Goal: Task Accomplishment & Management: Use online tool/utility

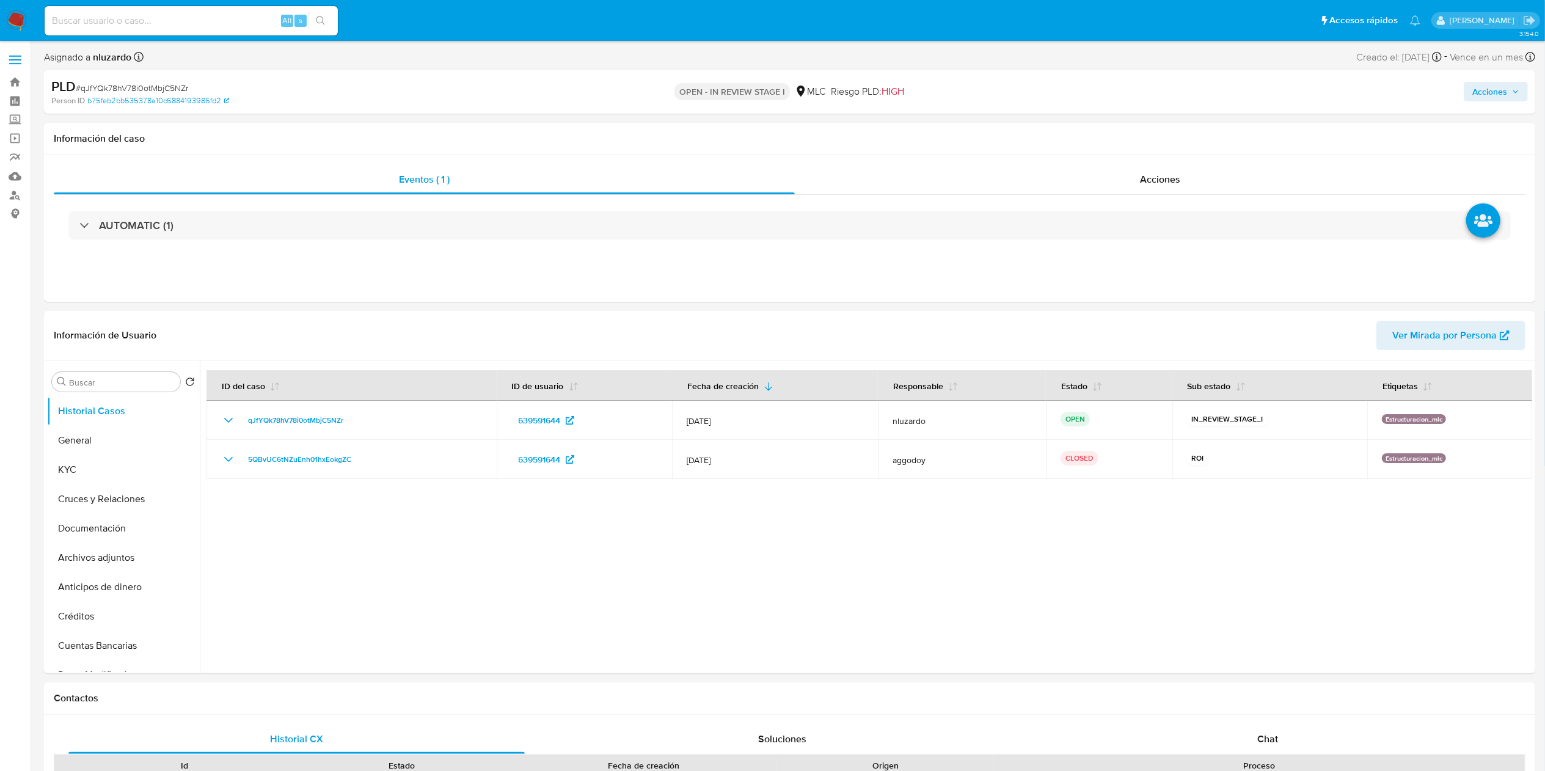
select select "10"
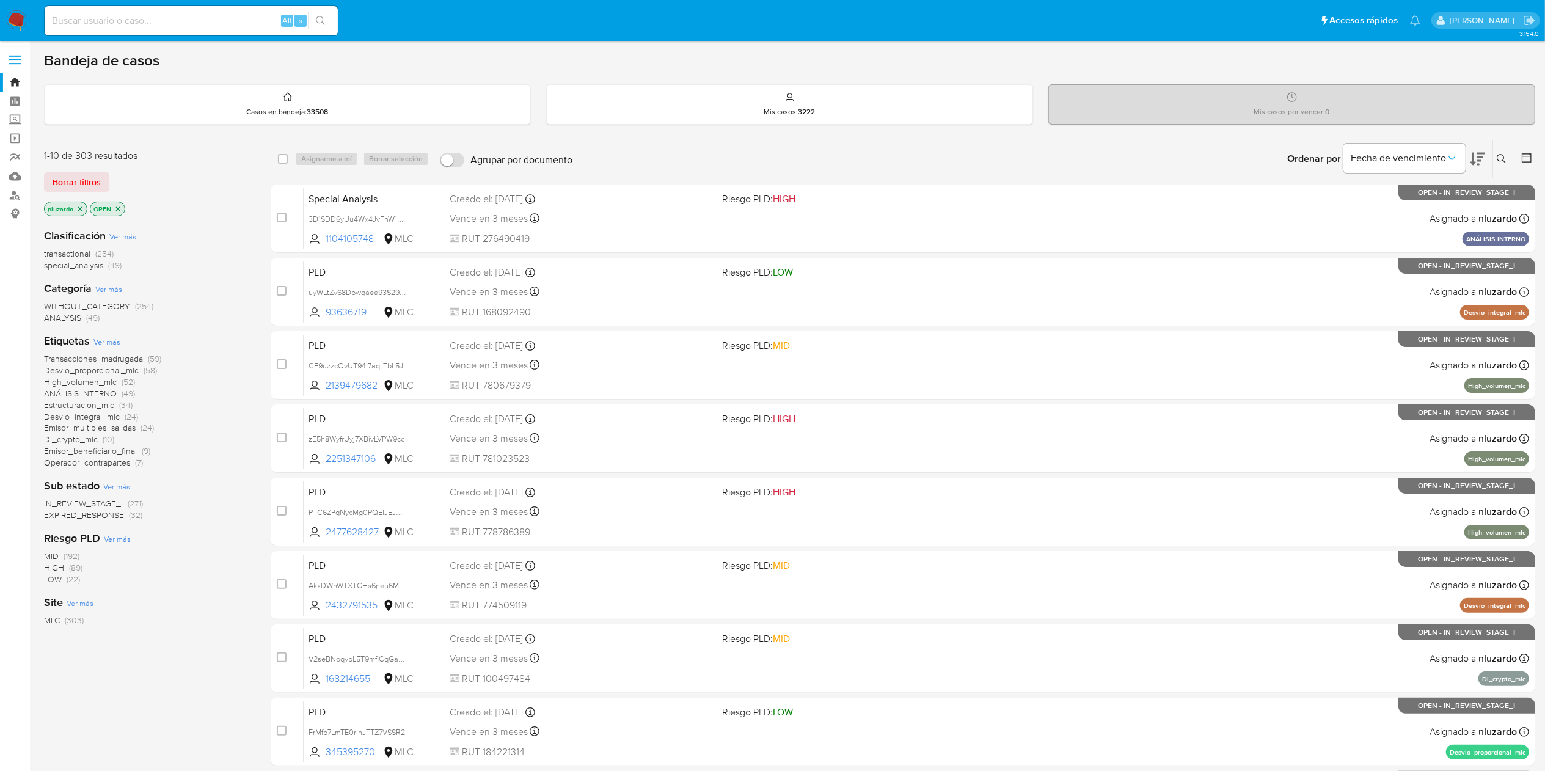
click at [1481, 147] on button at bounding box center [1478, 159] width 15 height 38
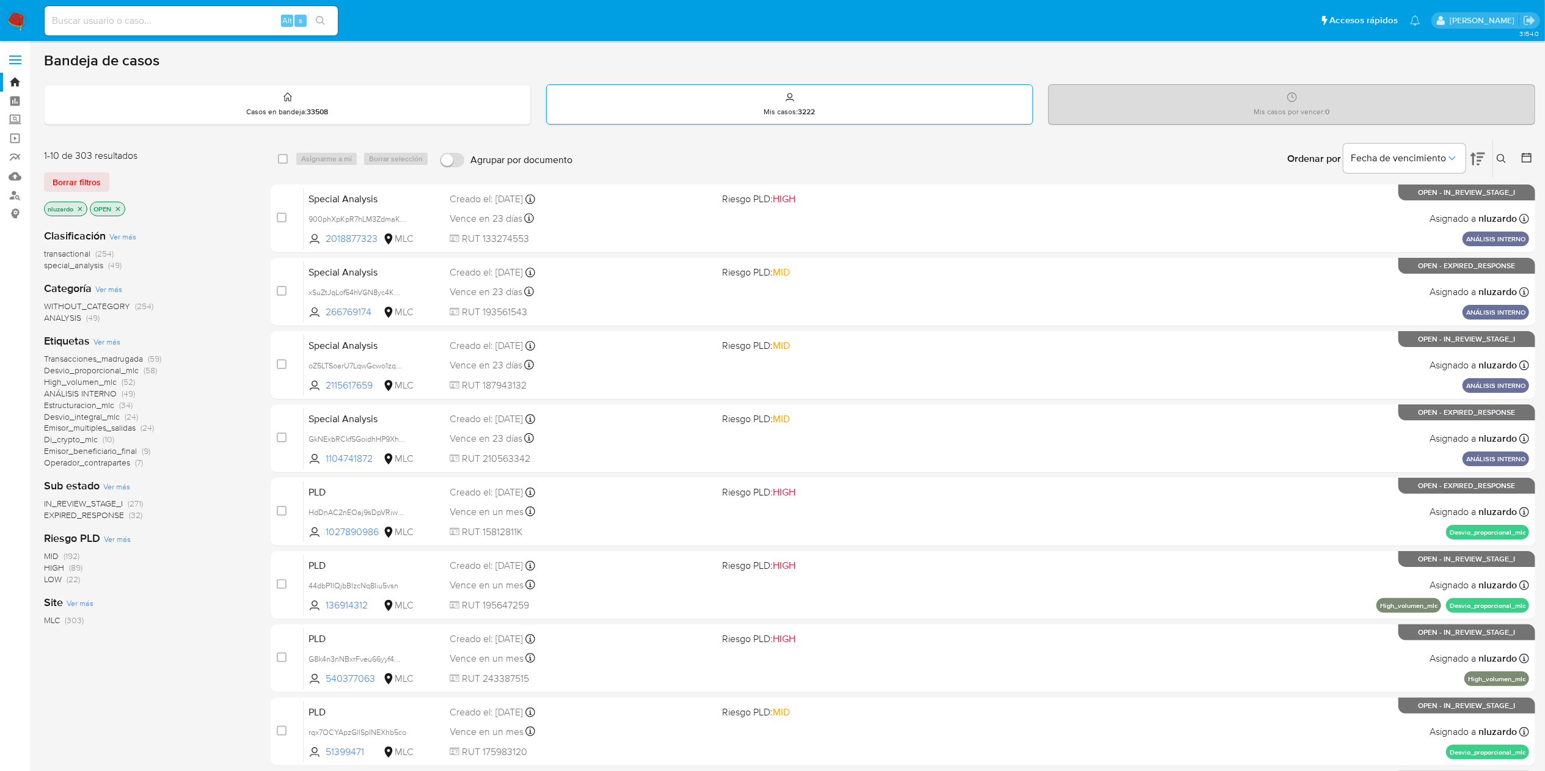
click at [904, 109] on div "Mis casos : 3222" at bounding box center [790, 104] width 486 height 39
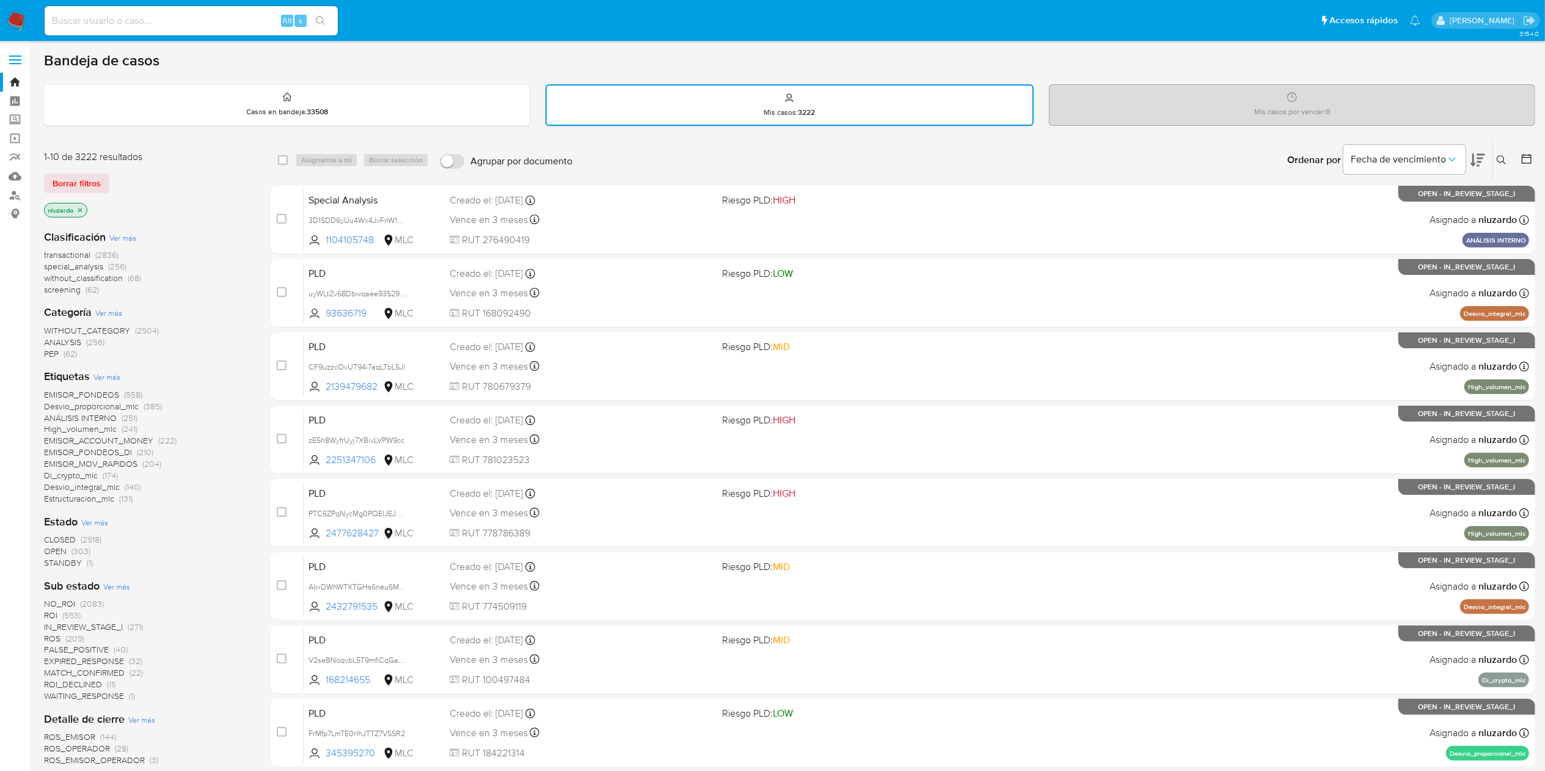
click at [1130, 112] on div "Mis casos por vencer : 0" at bounding box center [1292, 104] width 485 height 39
click at [323, 122] on div "Casos en bandeja : 33508" at bounding box center [287, 104] width 485 height 39
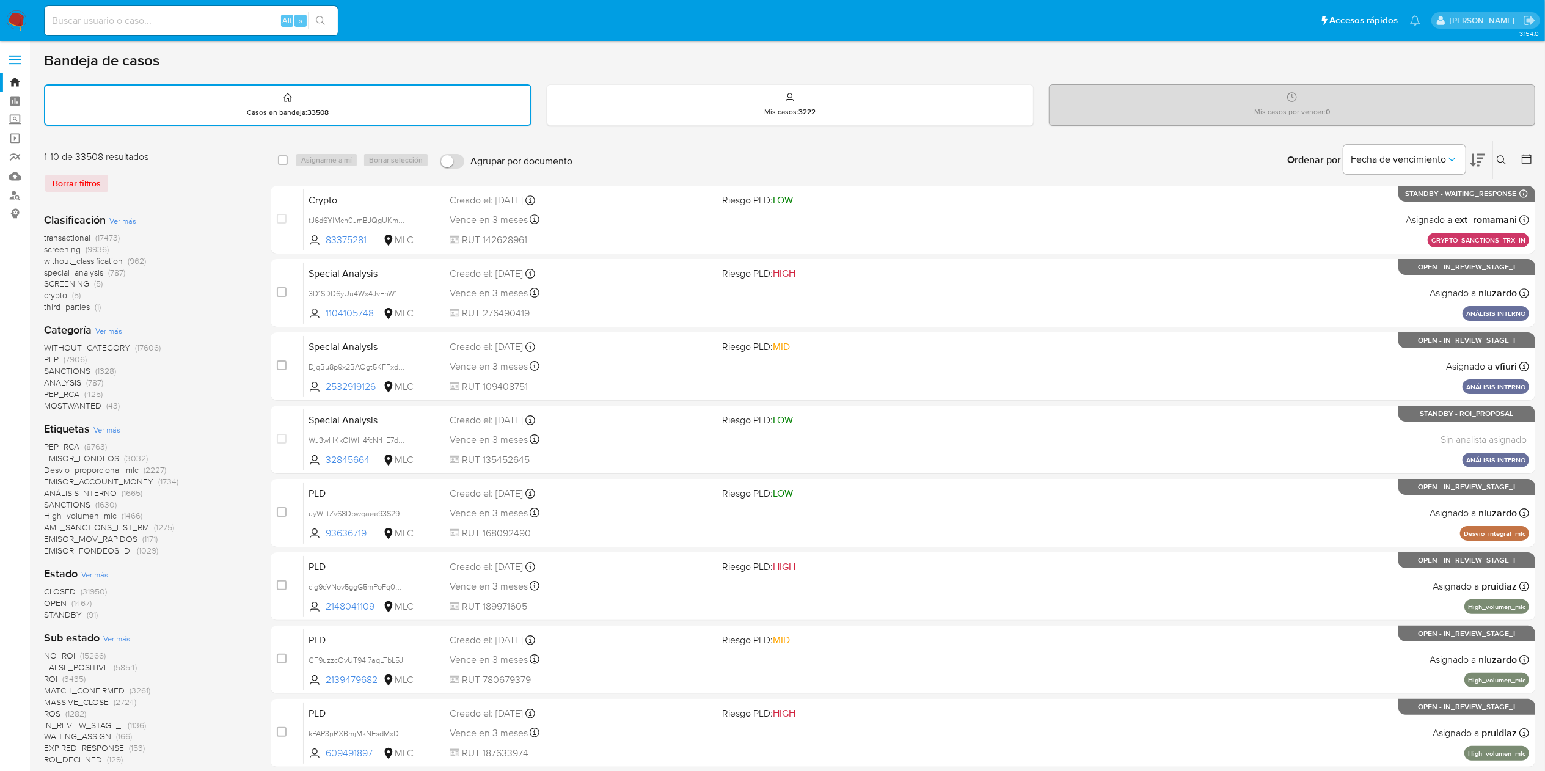
click at [668, 131] on div "Bandeja de casos Casos en bandeja : 33508 Mis casos : 3222 Mis casos por vencer…" at bounding box center [790, 600] width 1492 height 1099
click at [758, 95] on div "Mis casos : 3222" at bounding box center [789, 104] width 485 height 39
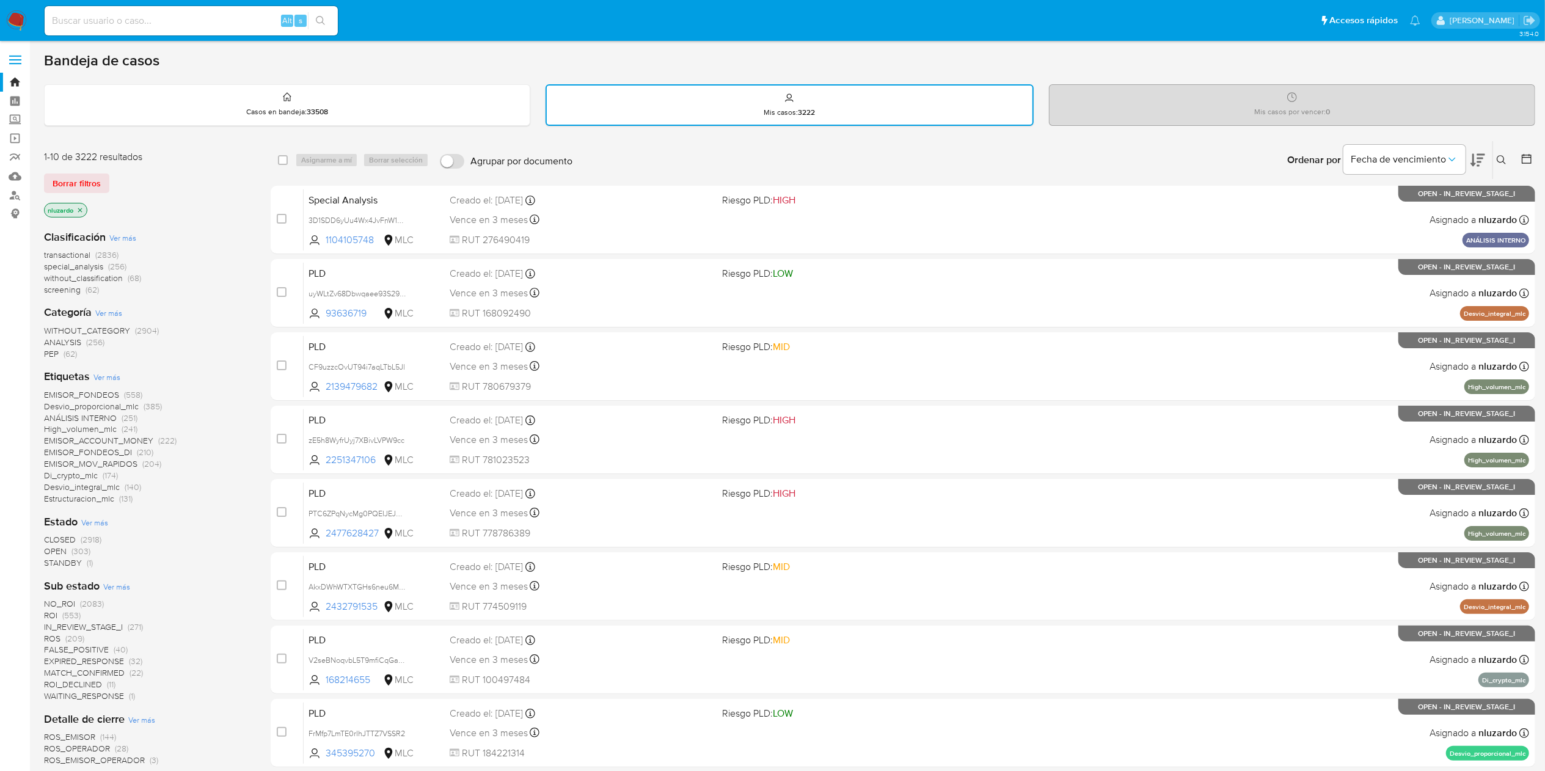
click at [1300, 104] on div "Mis casos por vencer : 0" at bounding box center [1292, 104] width 485 height 39
